Goal: Transaction & Acquisition: Purchase product/service

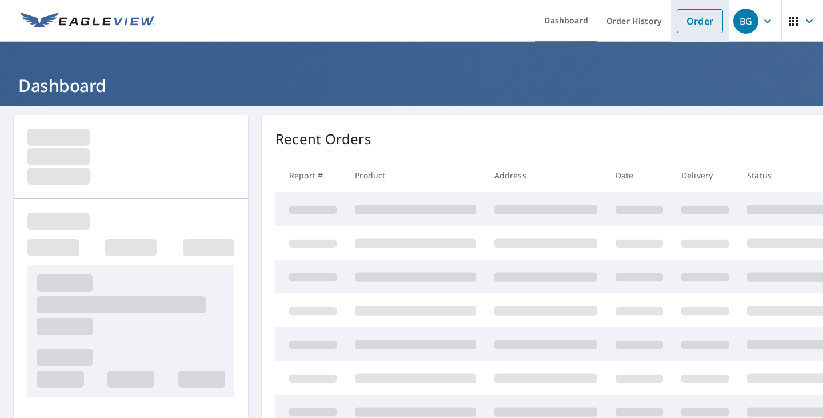
click at [685, 26] on link "Order" at bounding box center [700, 21] width 46 height 24
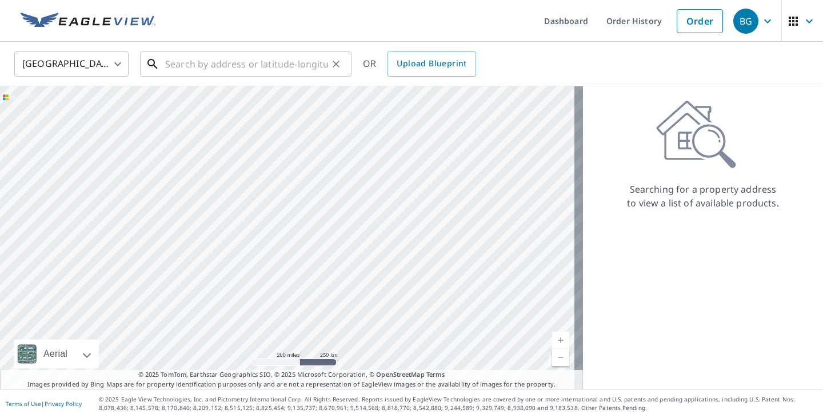
click at [268, 64] on input "text" at bounding box center [246, 64] width 163 height 32
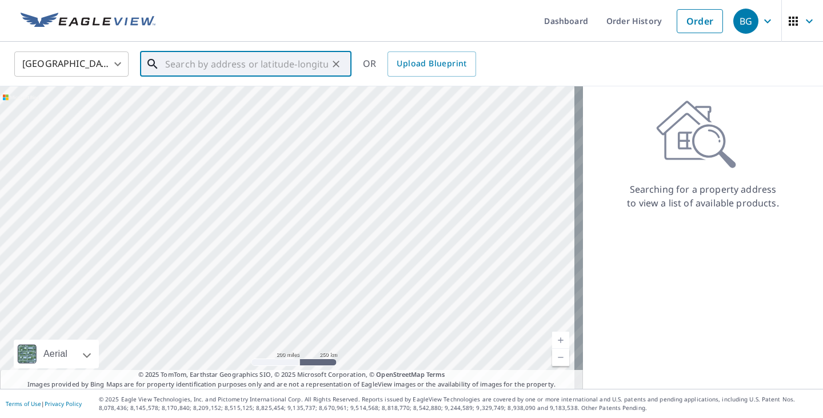
paste input "304 S Prospect St Siloam Springs AR"
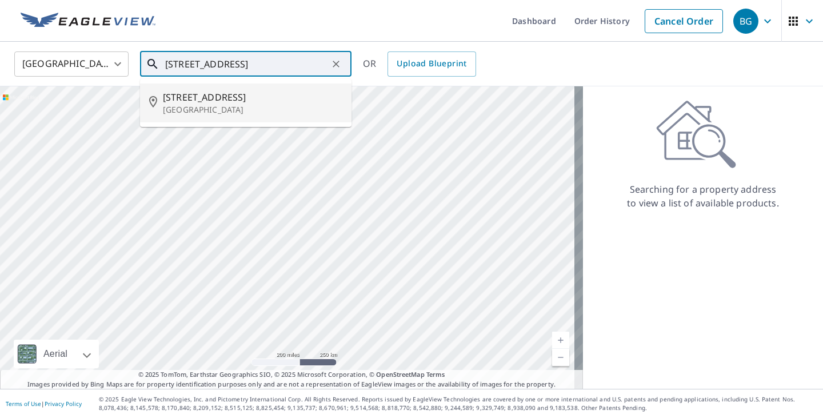
click at [265, 94] on span "304 S Prospect St" at bounding box center [253, 97] width 180 height 14
type input "304 S Prospect St Siloam Springs, AR 72761"
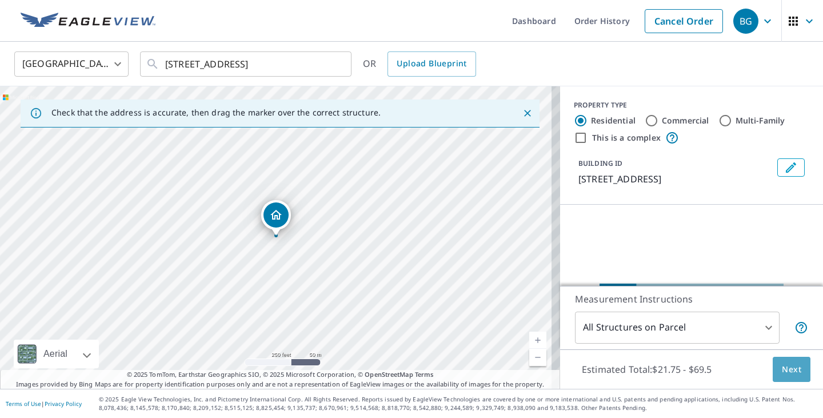
click at [792, 368] on span "Next" at bounding box center [791, 369] width 19 height 14
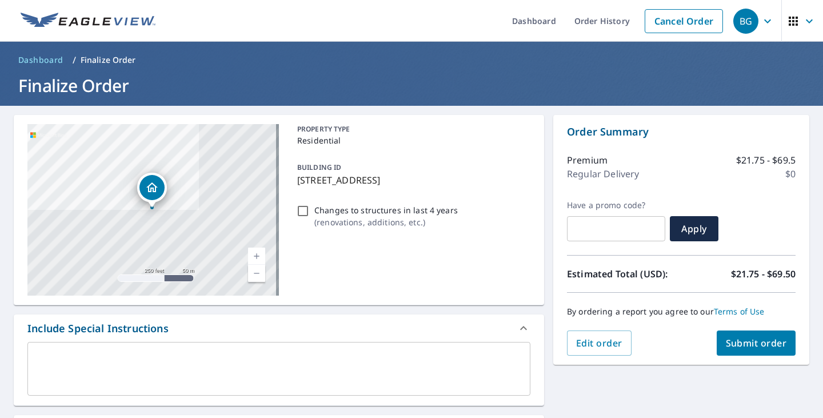
click at [753, 346] on span "Submit order" at bounding box center [756, 343] width 61 height 13
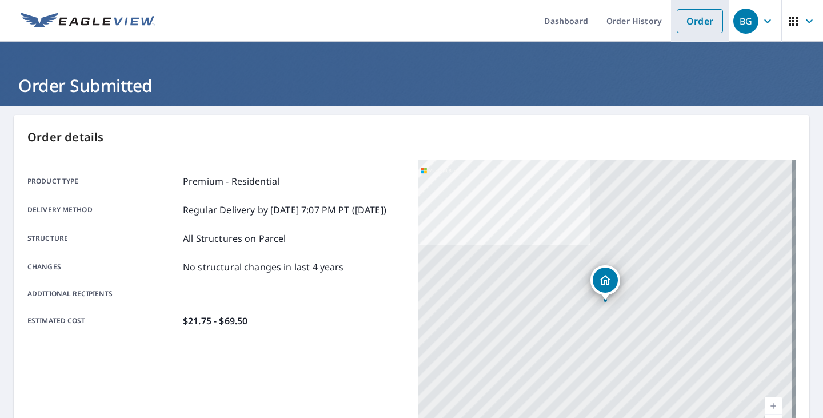
click at [689, 27] on link "Order" at bounding box center [700, 21] width 46 height 24
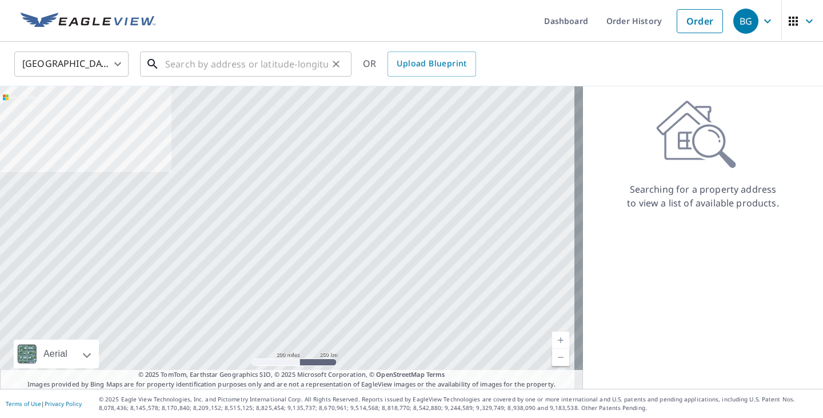
click at [266, 57] on input "text" at bounding box center [246, 64] width 163 height 32
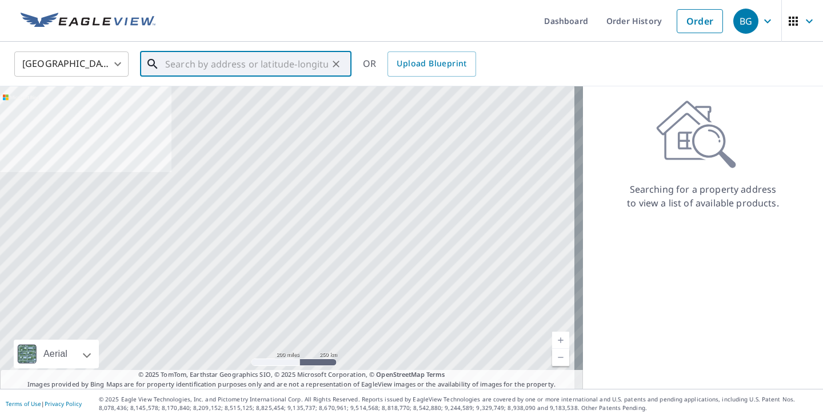
paste input "2710 Casey Drive Killeen TX"
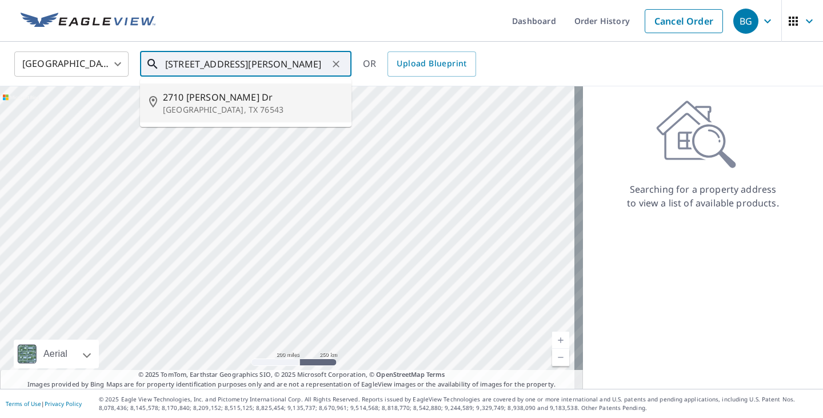
click at [263, 109] on p "[GEOGRAPHIC_DATA], TX 76543" at bounding box center [253, 109] width 180 height 11
type input "2710 Casey Dr Killeen, TX 76543"
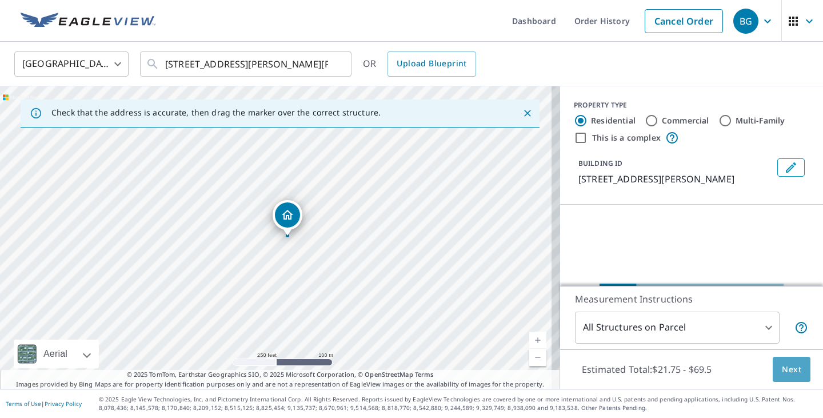
click at [773, 362] on button "Next" at bounding box center [792, 370] width 38 height 26
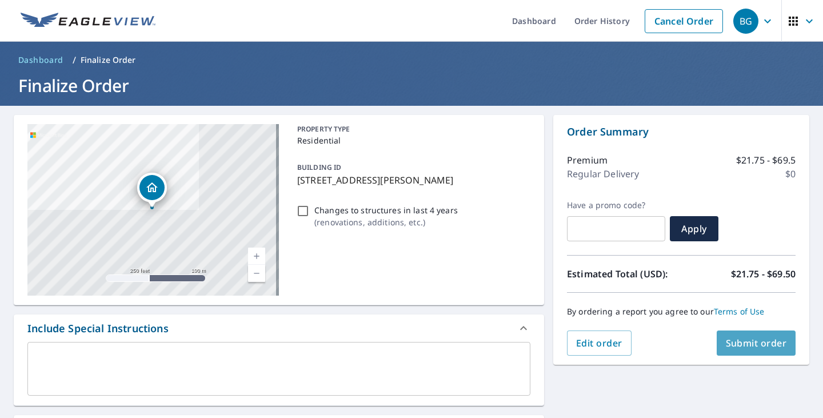
click at [737, 337] on span "Submit order" at bounding box center [756, 343] width 61 height 13
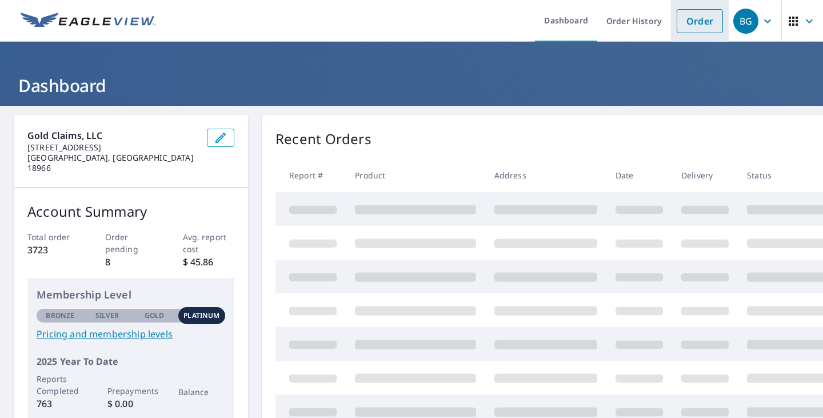
click at [700, 15] on link "Order" at bounding box center [700, 21] width 46 height 24
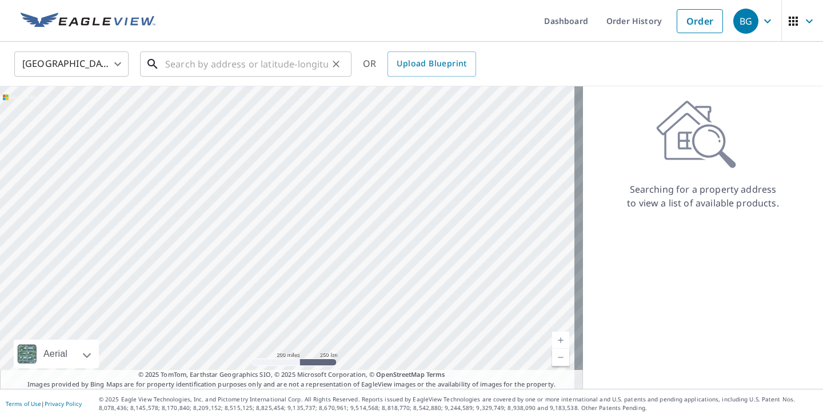
click at [314, 61] on input "text" at bounding box center [246, 64] width 163 height 32
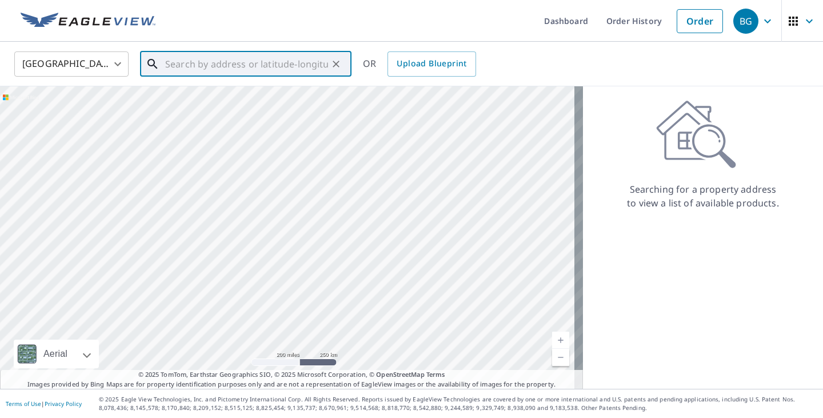
paste input "[STREET_ADDRESS][PERSON_NAME]"
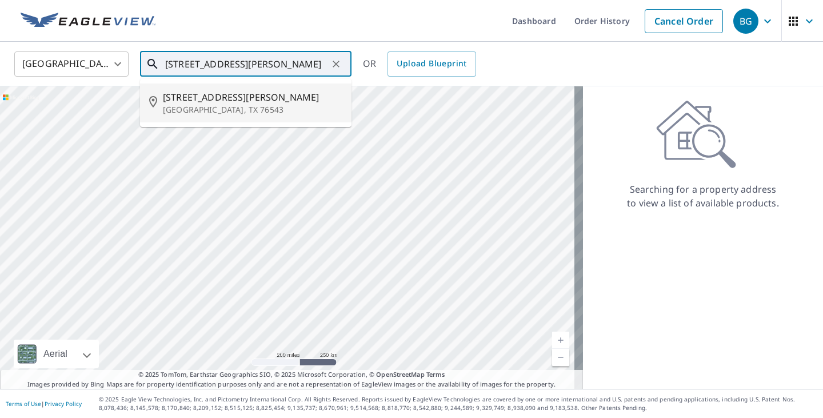
click at [294, 100] on span "[STREET_ADDRESS][PERSON_NAME]" at bounding box center [253, 97] width 180 height 14
type input "[STREET_ADDRESS][PERSON_NAME][PERSON_NAME]"
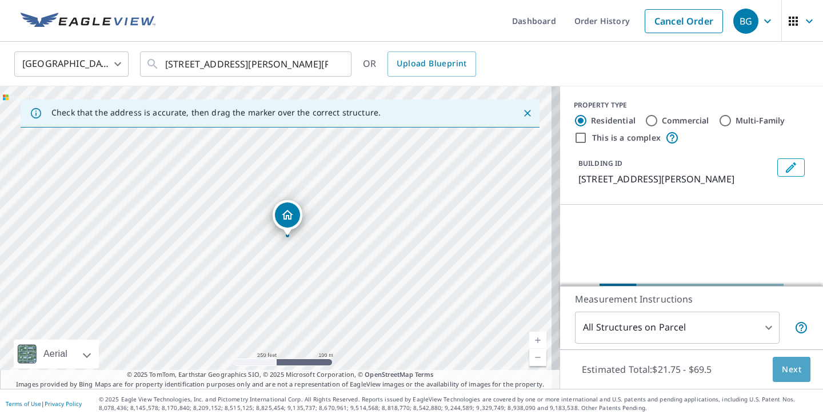
click at [776, 378] on button "Next" at bounding box center [792, 370] width 38 height 26
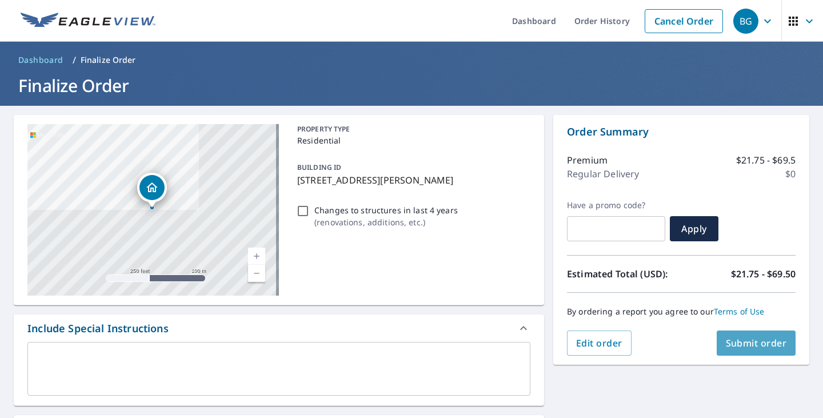
click at [757, 354] on button "Submit order" at bounding box center [756, 342] width 79 height 25
